Goal: Communication & Community: Answer question/provide support

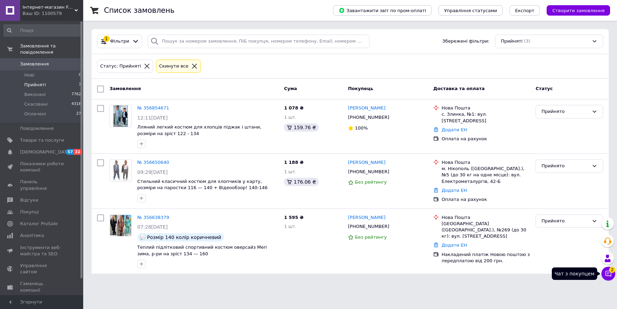
click at [608, 270] on button "Чат з покупцем 2" at bounding box center [608, 274] width 14 height 14
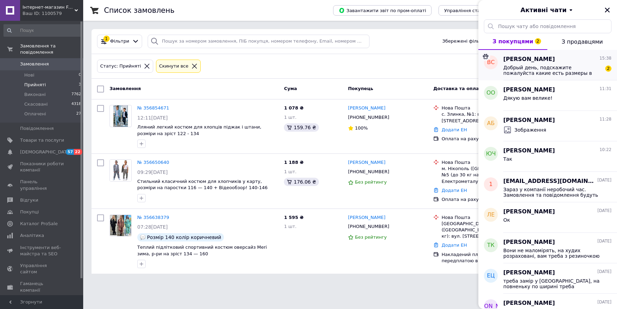
click at [535, 72] on span "Добрый день, подскажите пожалуйста какие есть размеры в наличии" at bounding box center [552, 70] width 98 height 11
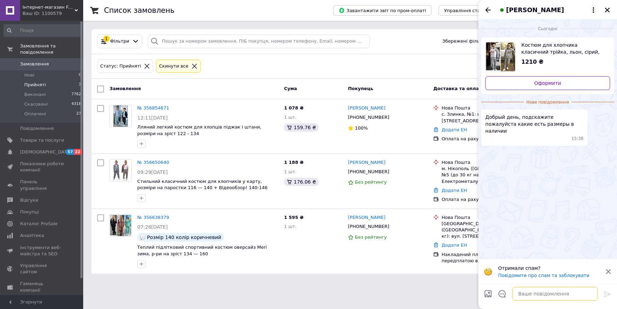
click at [525, 293] on textarea at bounding box center [554, 294] width 85 height 14
type textarea "Здравствуйте! Только на рост 134 см"
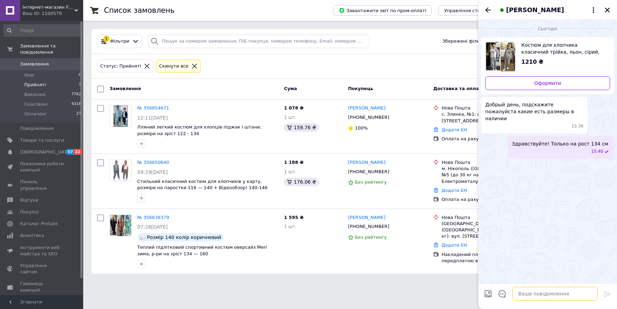
click at [559, 294] on textarea at bounding box center [554, 294] width 85 height 14
paste textarea "[URL][DOMAIN_NAME]"
type textarea "Все модели костюмов в каталоге: [URL][DOMAIN_NAME]"
